Goal: Transaction & Acquisition: Purchase product/service

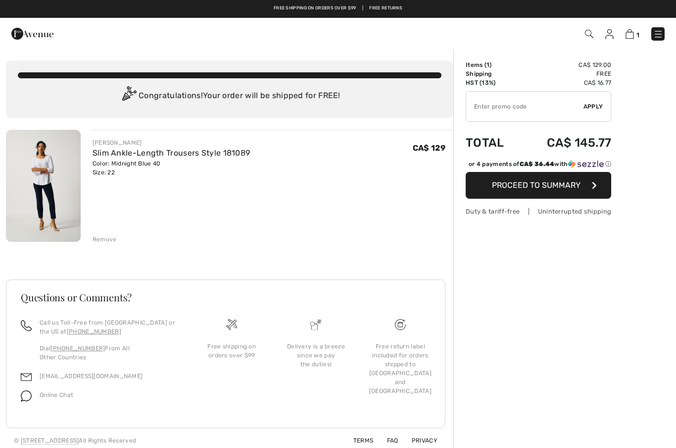
click at [589, 36] on img at bounding box center [589, 34] width 8 height 8
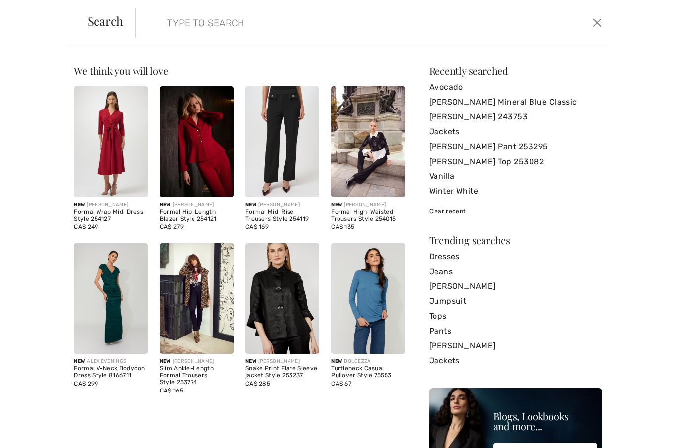
click at [168, 25] on input "search" at bounding box center [320, 23] width 323 height 30
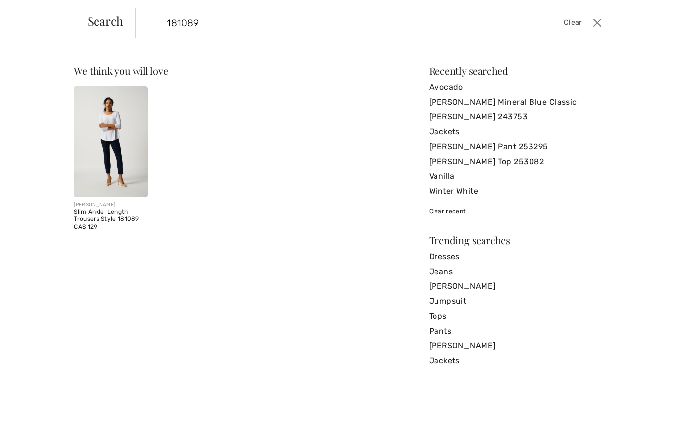
type input "181089"
click at [116, 135] on img at bounding box center [111, 141] width 74 height 111
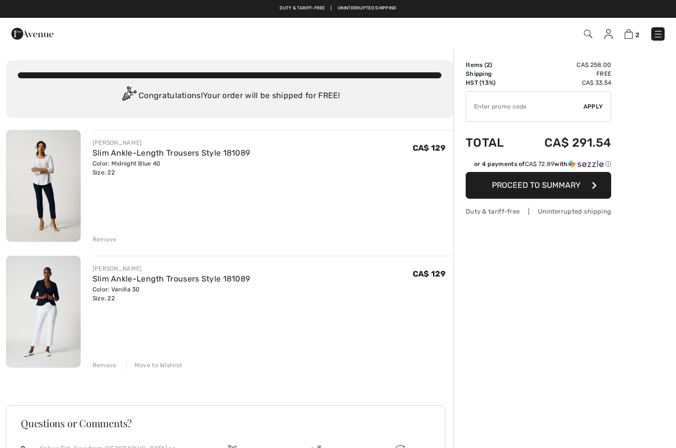
click at [105, 239] on div "Remove" at bounding box center [105, 239] width 24 height 9
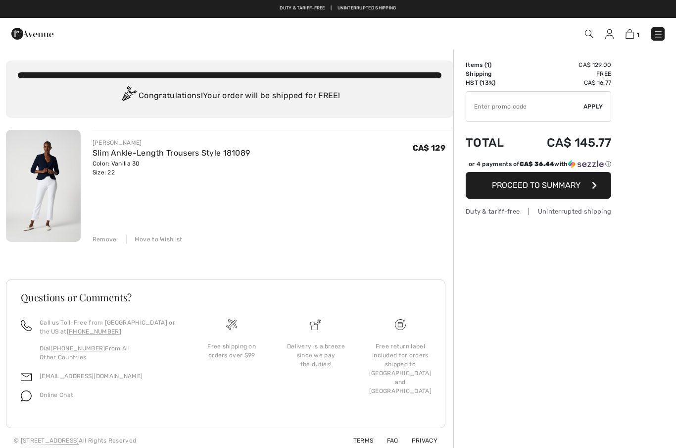
click at [523, 186] on span "Proceed to Summary" at bounding box center [536, 184] width 89 height 9
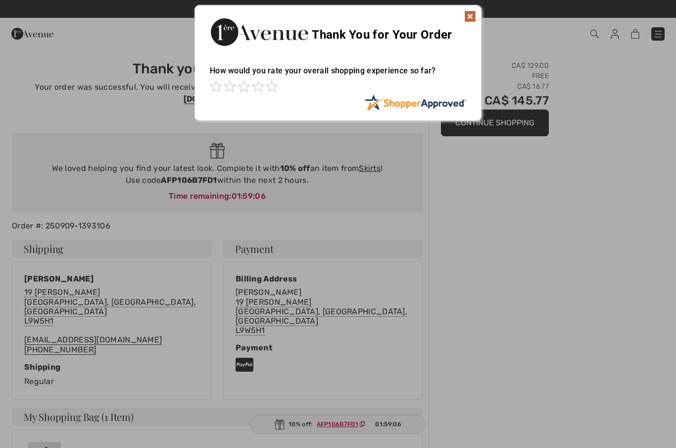
click at [465, 22] on img at bounding box center [470, 16] width 12 height 12
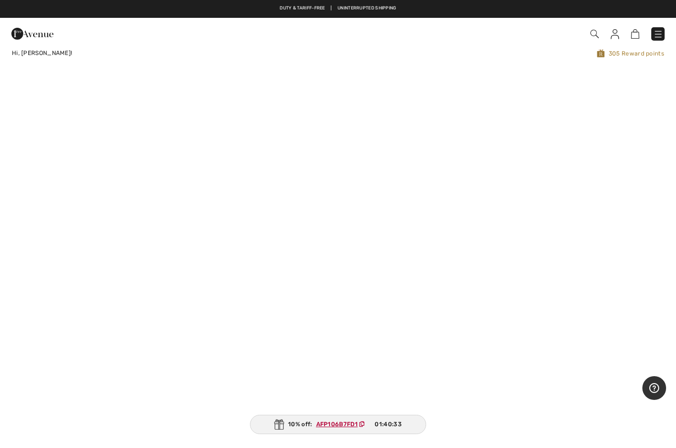
click at [615, 35] on img at bounding box center [615, 34] width 8 height 10
click at [618, 35] on img at bounding box center [615, 34] width 8 height 10
click at [618, 36] on img at bounding box center [615, 34] width 8 height 10
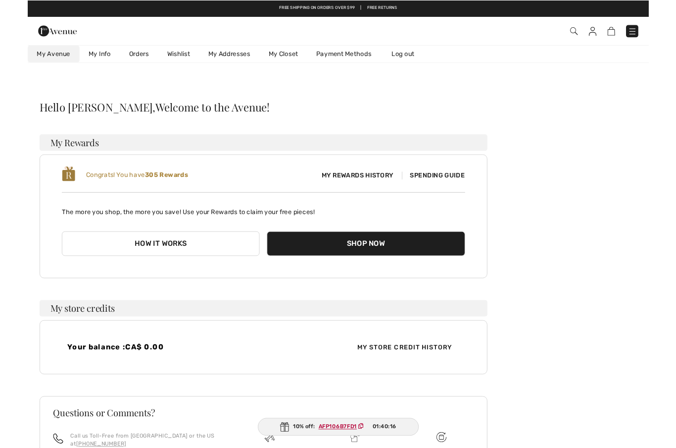
scroll to position [40, 0]
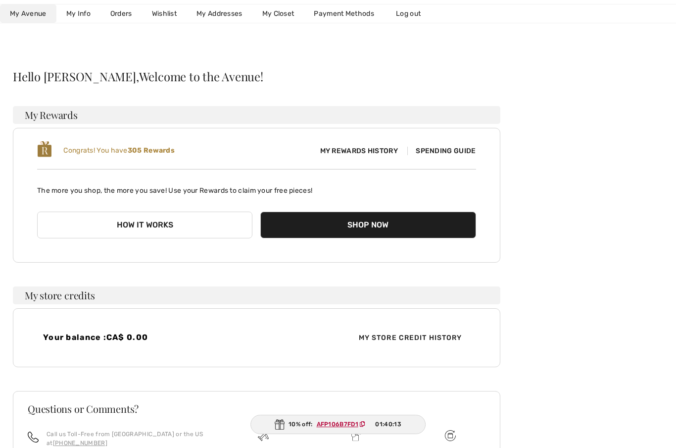
click at [123, 12] on link "Orders" at bounding box center [122, 13] width 42 height 18
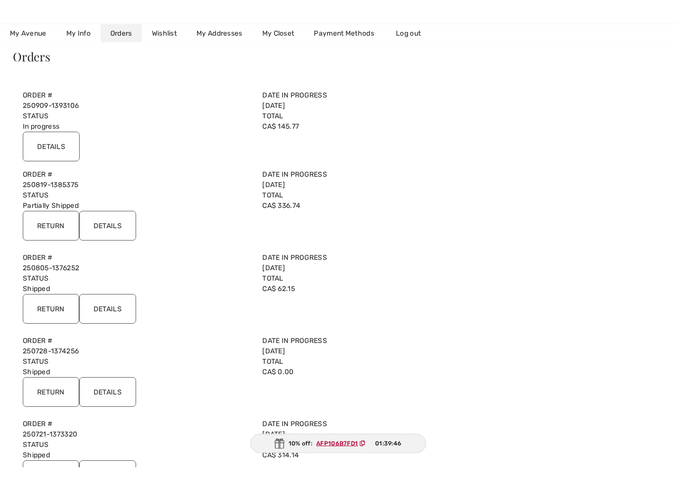
scroll to position [40, 0]
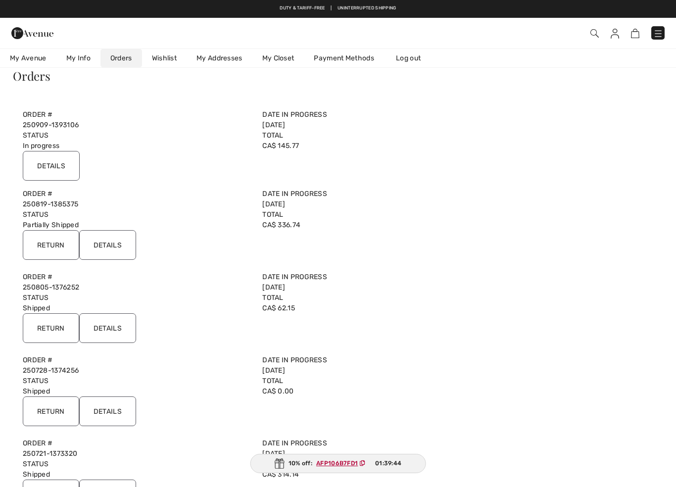
click at [286, 240] on div "Return Details" at bounding box center [257, 247] width 480 height 34
click at [51, 248] on input "Return" at bounding box center [51, 245] width 56 height 30
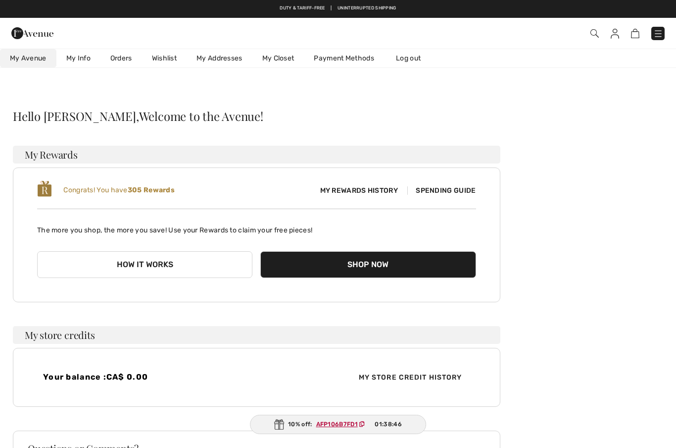
click at [120, 53] on link "Orders" at bounding box center [122, 58] width 42 height 18
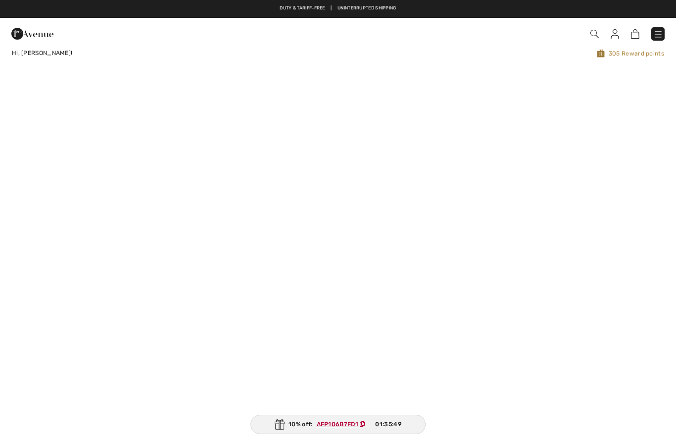
checkbox input "true"
click at [592, 37] on img at bounding box center [595, 34] width 8 height 8
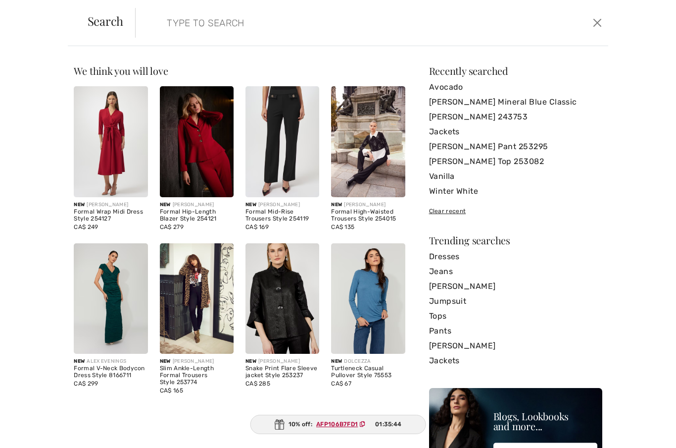
click at [171, 27] on input "search" at bounding box center [320, 23] width 323 height 30
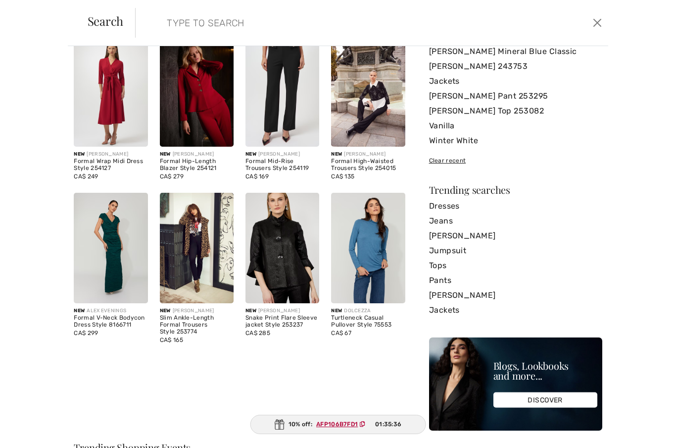
scroll to position [51, 0]
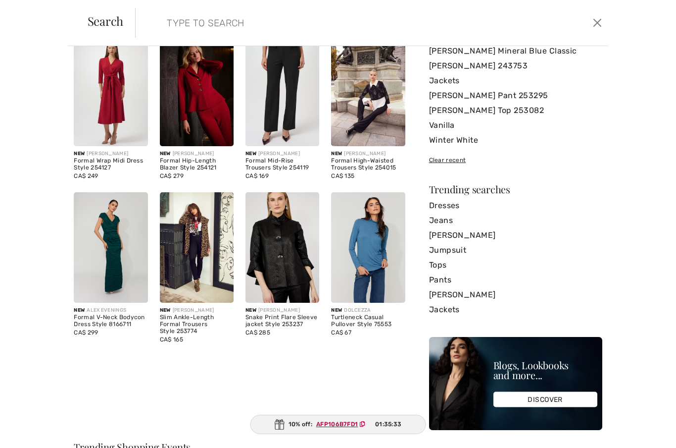
click at [203, 110] on img at bounding box center [197, 90] width 74 height 111
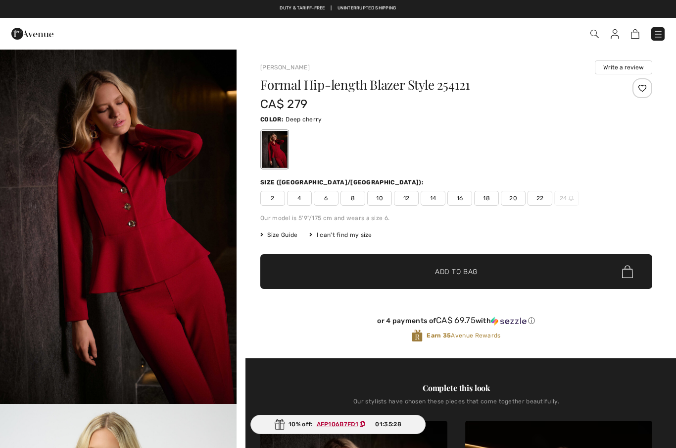
checkbox input "true"
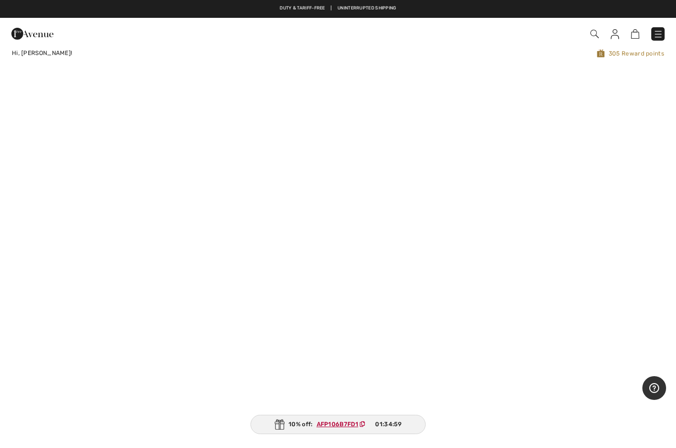
click at [599, 32] on img at bounding box center [595, 34] width 8 height 8
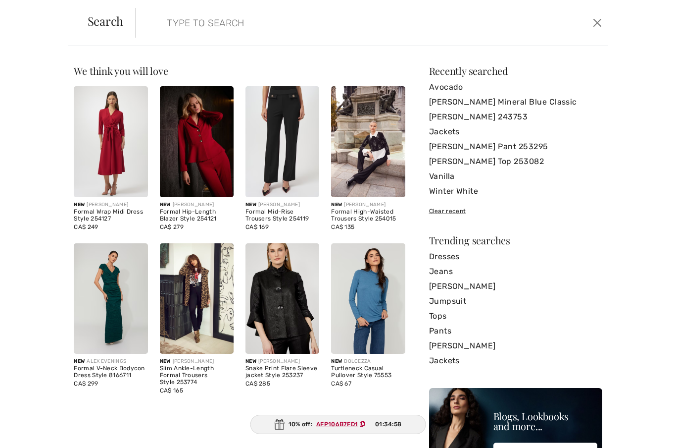
click at [160, 17] on input "search" at bounding box center [320, 23] width 323 height 30
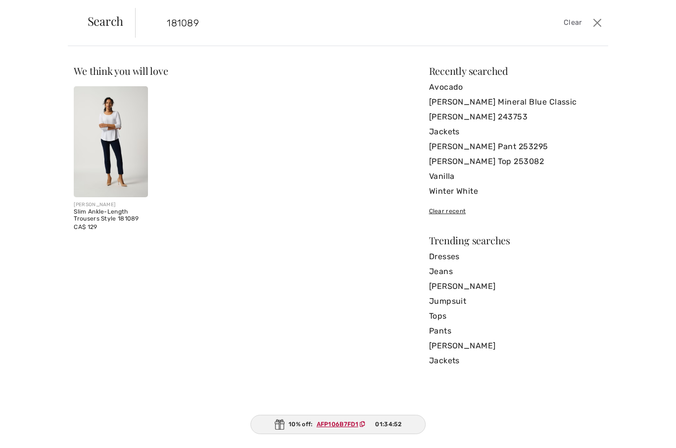
type input "181089"
click at [123, 121] on img at bounding box center [111, 141] width 74 height 111
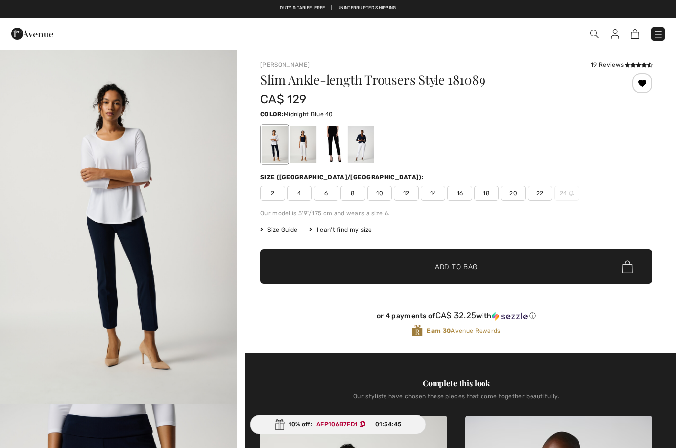
checkbox input "true"
click at [362, 149] on div at bounding box center [361, 144] width 26 height 37
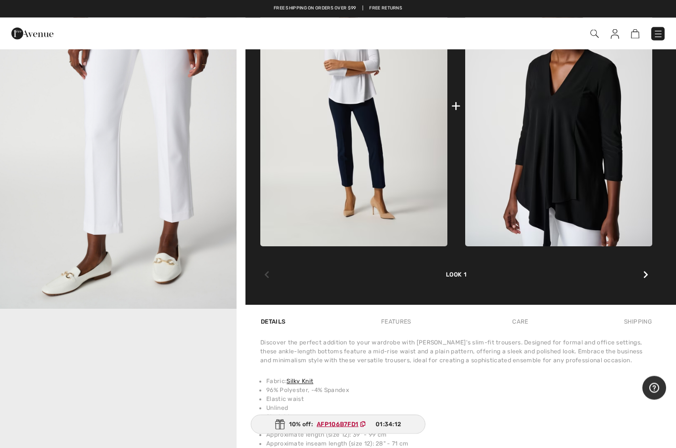
scroll to position [449, 0]
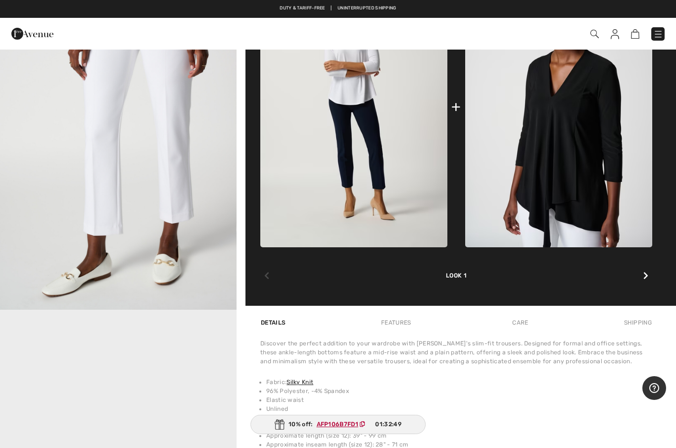
click at [618, 36] on img at bounding box center [615, 34] width 8 height 10
click at [619, 37] on img at bounding box center [615, 34] width 8 height 10
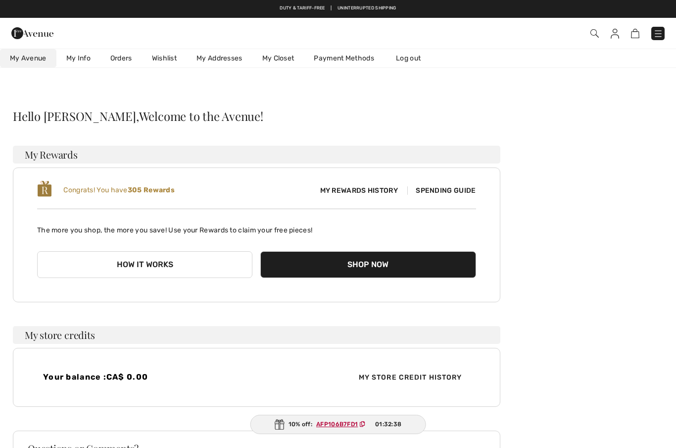
click at [120, 58] on link "Orders" at bounding box center [122, 58] width 42 height 18
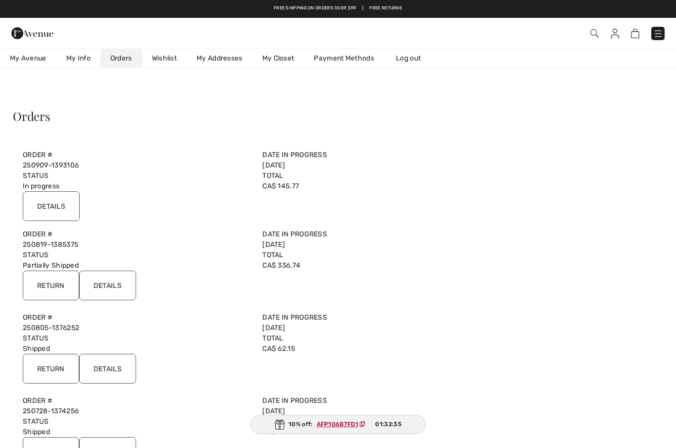
click at [77, 204] on input "Details" at bounding box center [51, 206] width 57 height 30
